Goal: Transaction & Acquisition: Purchase product/service

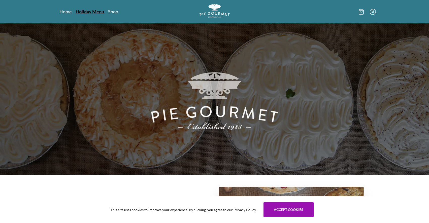
click at [86, 12] on link "Holiday Menu" at bounding box center [90, 12] width 28 height 6
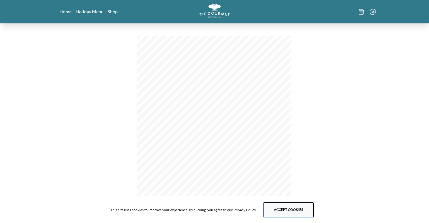
click at [288, 210] on button "Accept cookies" at bounding box center [288, 209] width 50 height 15
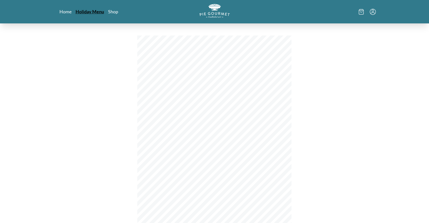
click at [91, 12] on link "Holiday Menu" at bounding box center [90, 12] width 28 height 6
click at [113, 12] on link "Shop" at bounding box center [112, 12] width 10 height 6
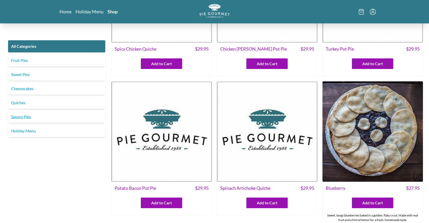
scroll to position [70, 0]
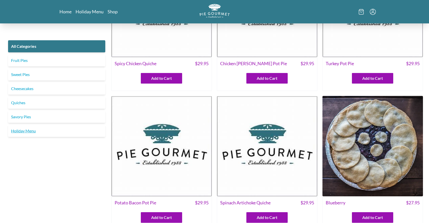
click at [32, 130] on link "Holiday Menu" at bounding box center [56, 131] width 97 height 12
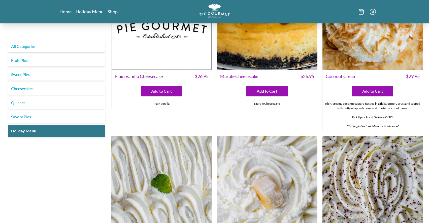
scroll to position [226, 0]
